Goal: Task Accomplishment & Management: Manage account settings

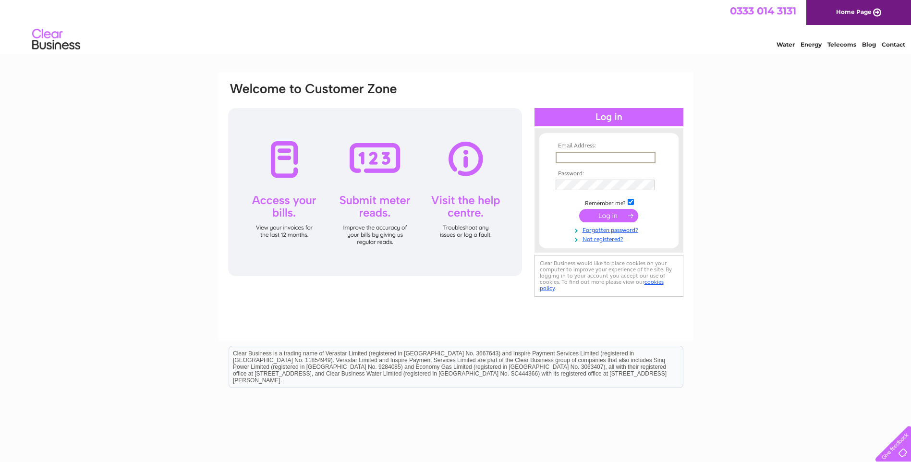
click at [583, 159] on input "text" at bounding box center [605, 158] width 100 height 12
type input "pontefractinsulation@outlook.com"
click at [605, 219] on input "submit" at bounding box center [608, 214] width 59 height 13
click at [647, 157] on input "[EMAIL_ADDRESS][DOMAIN_NAME]" at bounding box center [604, 157] width 99 height 11
click at [590, 154] on input "[EMAIL_ADDRESS][DOMAIN_NAME]" at bounding box center [605, 158] width 100 height 12
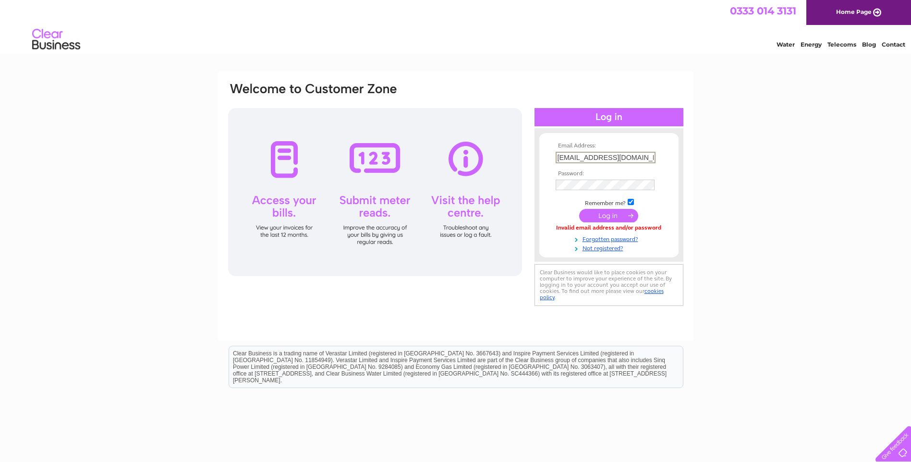
click at [644, 157] on input "[EMAIL_ADDRESS][DOMAIN_NAME]" at bounding box center [605, 158] width 100 height 12
click at [630, 159] on input "pontefractinsulak.com" at bounding box center [605, 158] width 100 height 12
type input "pontefractinsulation@btconnect.com"
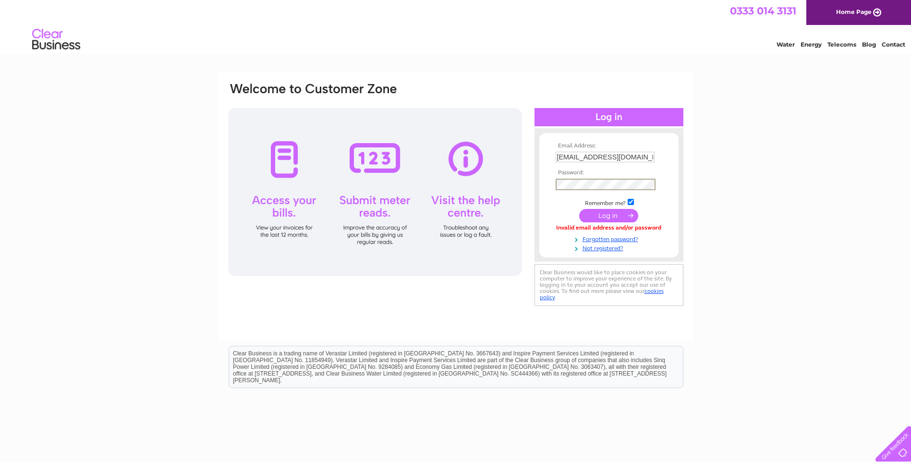
click at [609, 215] on input "submit" at bounding box center [608, 215] width 59 height 13
click at [587, 153] on input "text" at bounding box center [605, 158] width 100 height 12
click at [639, 155] on input "pontefractinsulation@outlook.comElliot081101" at bounding box center [604, 157] width 99 height 11
click at [647, 155] on input "pontefractinsulation@outlook.comElliot081101" at bounding box center [605, 158] width 100 height 12
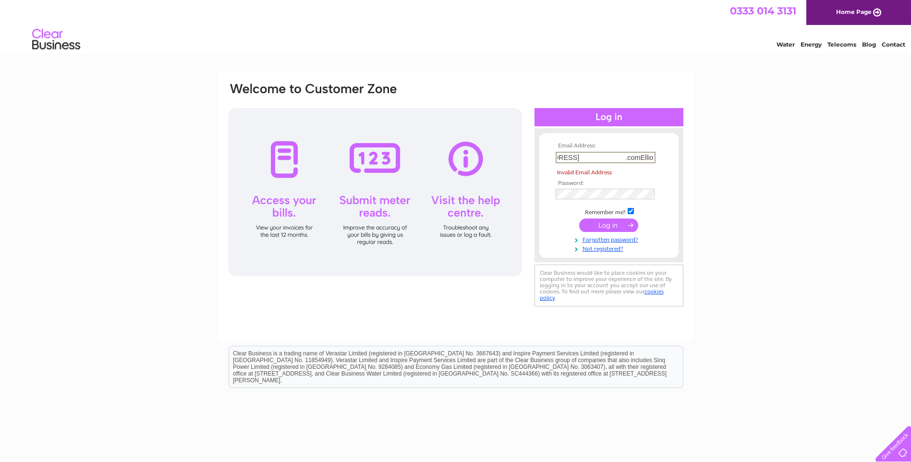
click at [608, 161] on input "pontefractinsulation@outlook .comElliot081101" at bounding box center [605, 158] width 100 height 12
click at [609, 227] on input "submit" at bounding box center [608, 225] width 59 height 13
click at [653, 155] on input ".comElliot081101" at bounding box center [605, 158] width 100 height 12
type input "."
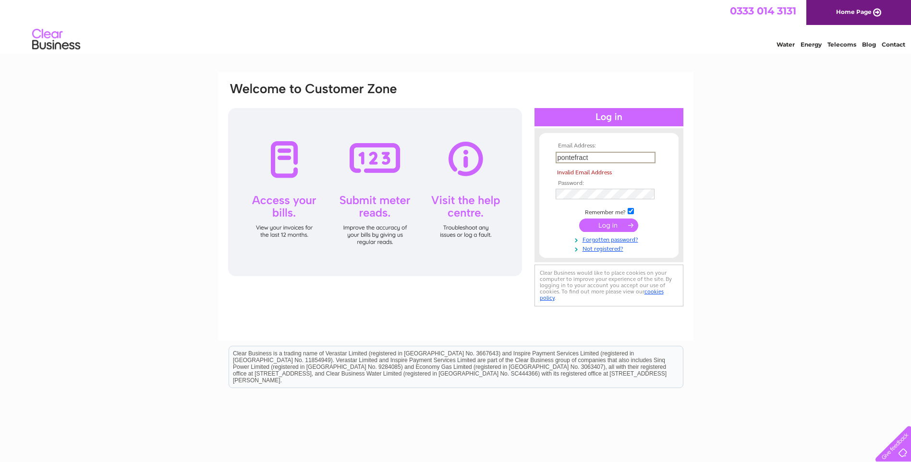
type input "pontefractinsulation@outlook.com"
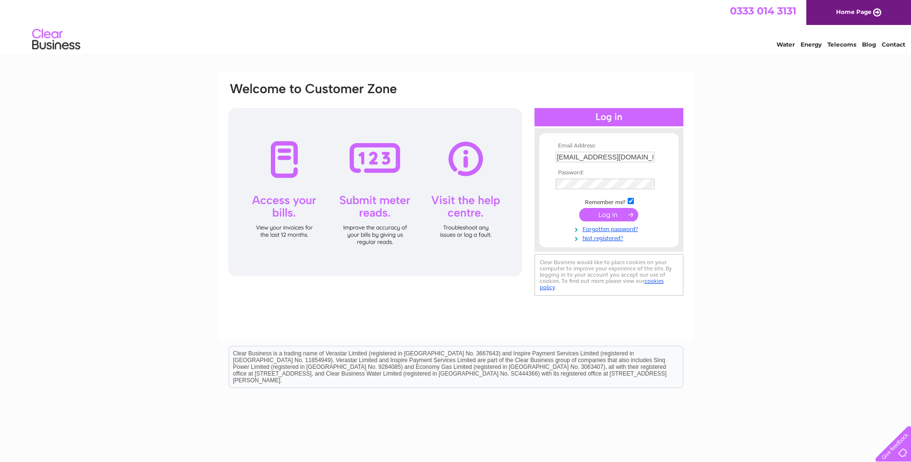
click at [615, 216] on input "submit" at bounding box center [608, 214] width 59 height 13
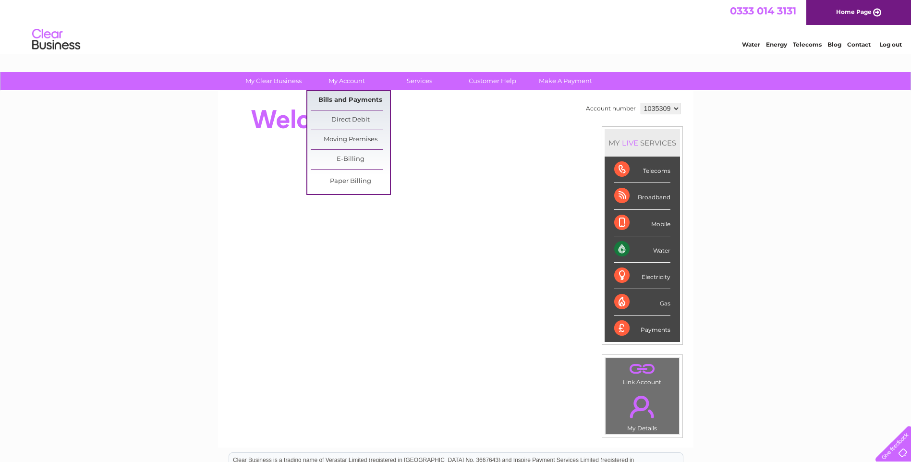
click at [352, 96] on link "Bills and Payments" at bounding box center [350, 100] width 79 height 19
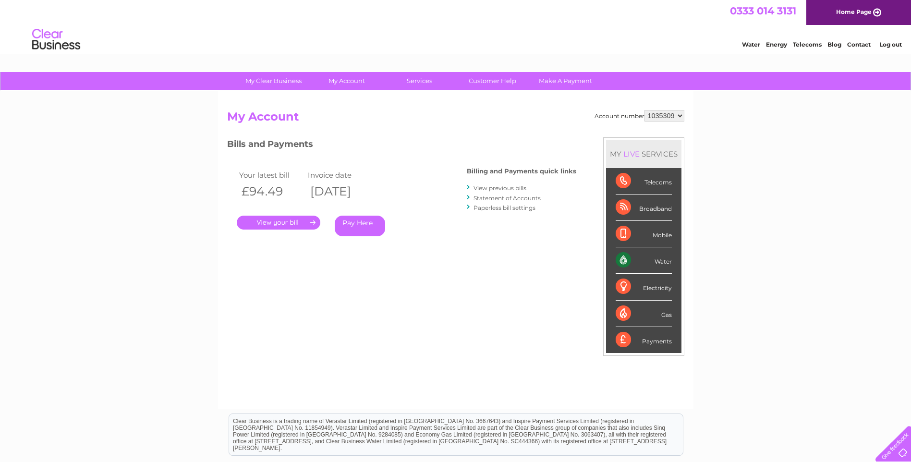
click at [302, 219] on link "." at bounding box center [279, 223] width 84 height 14
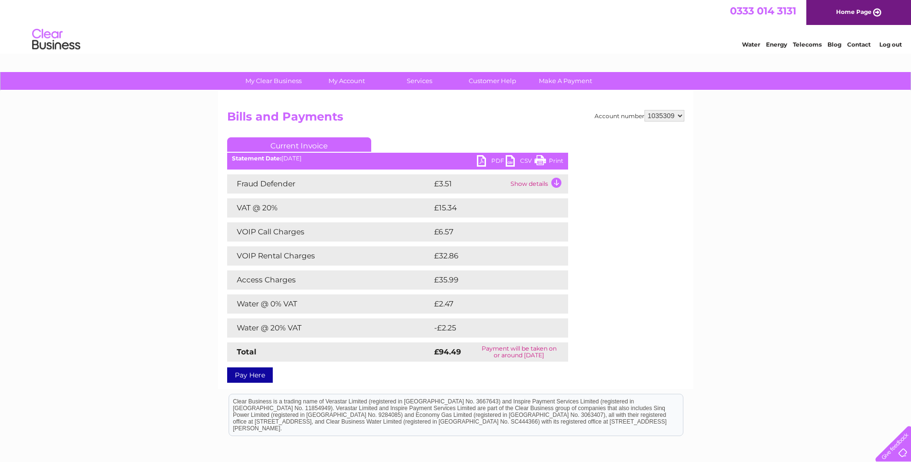
click at [485, 161] on link "PDF" at bounding box center [491, 162] width 29 height 14
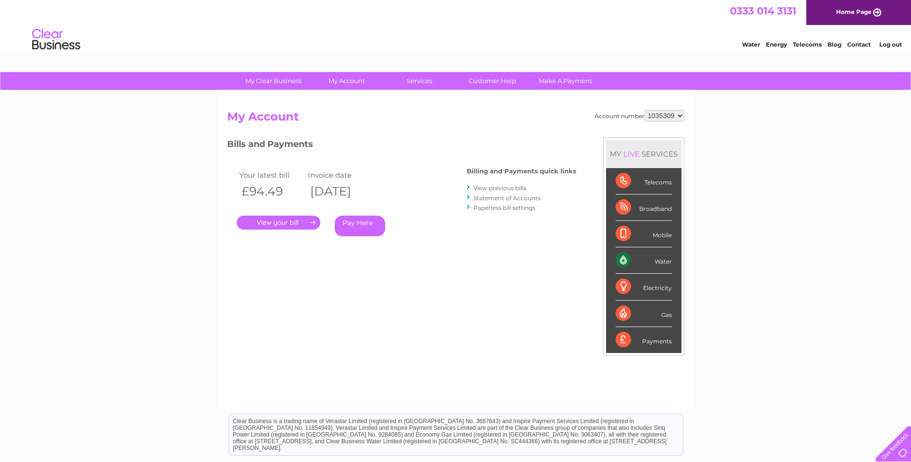
click at [891, 45] on link "Log out" at bounding box center [890, 44] width 23 height 7
